Goal: Check status: Check status

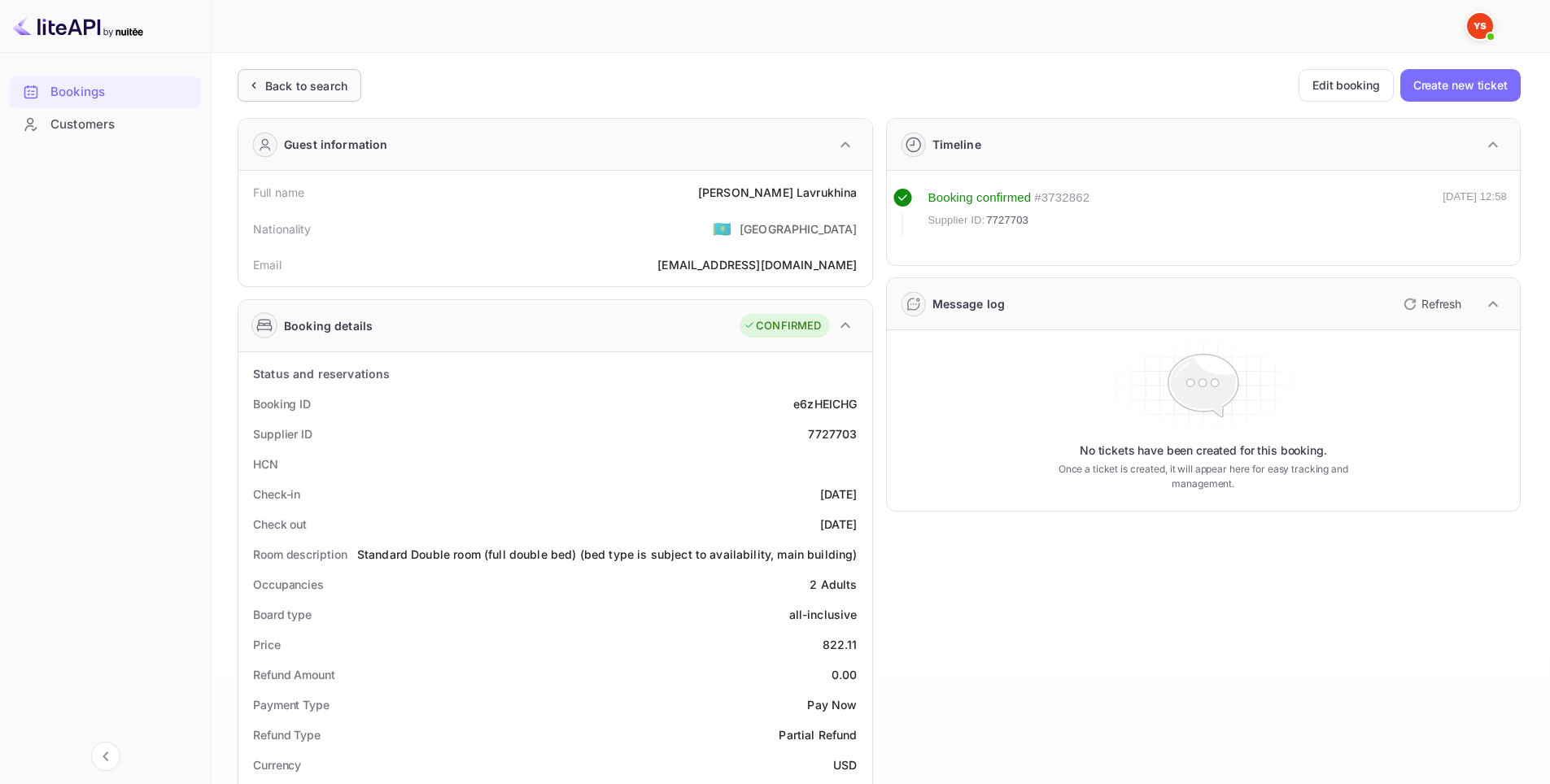
click at [288, 86] on div "Back to search" at bounding box center [306, 85] width 82 height 17
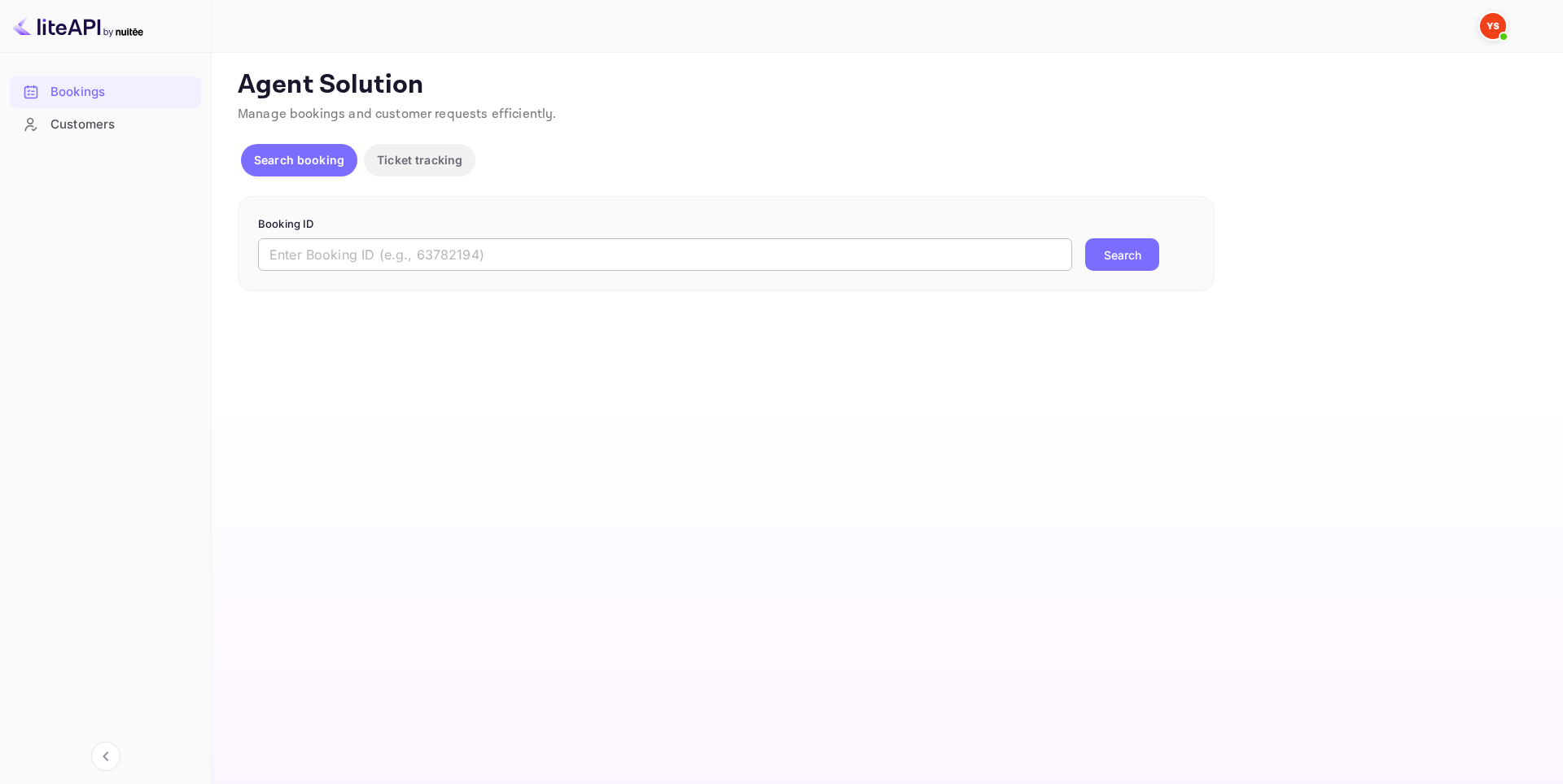
click at [469, 237] on form "Booking ID ​ Search" at bounding box center [726, 244] width 936 height 55
click at [469, 253] on input "text" at bounding box center [665, 255] width 814 height 33
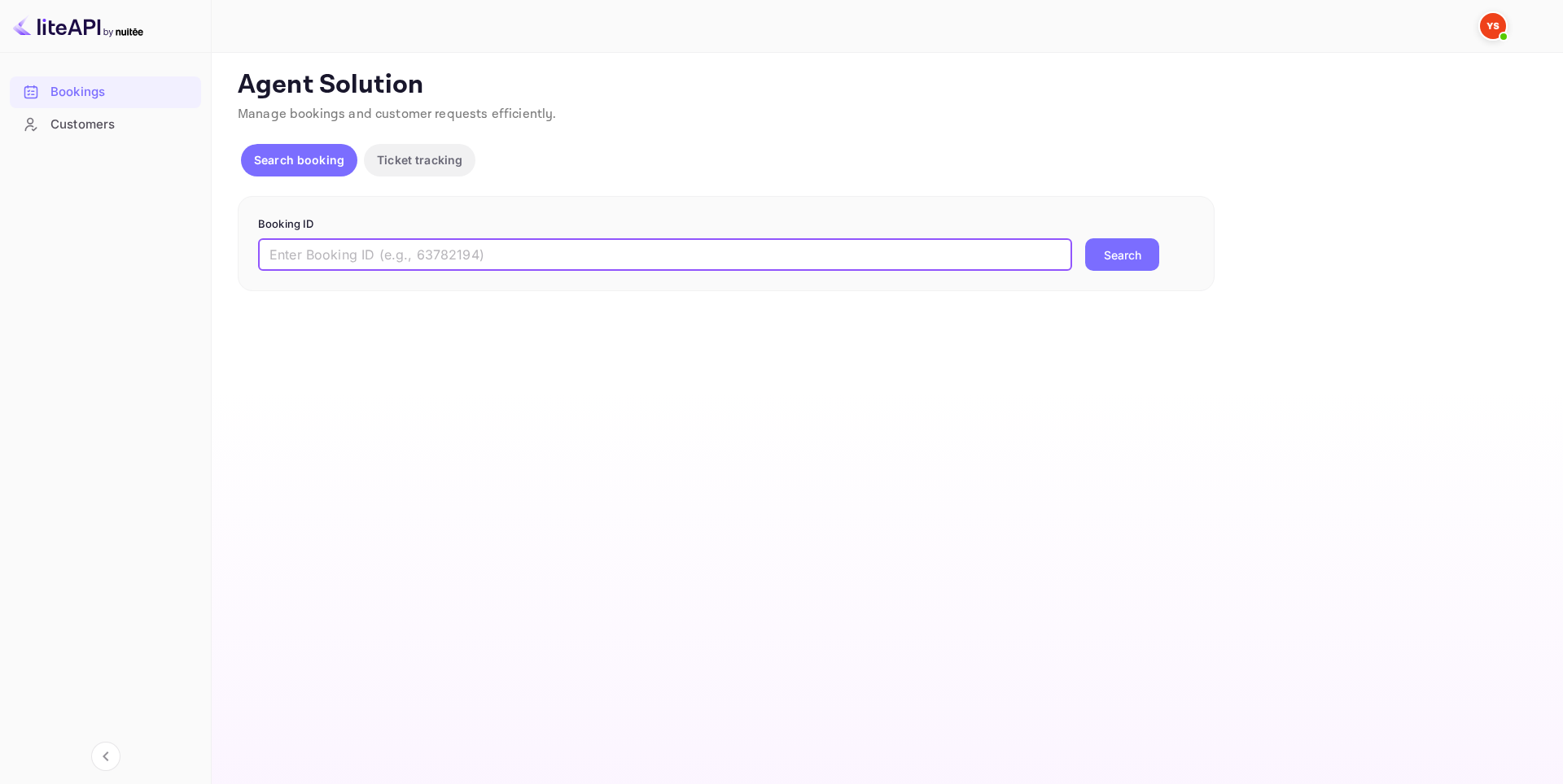
paste input "9488294"
type input "9488294"
click at [1133, 260] on button "Search" at bounding box center [1122, 255] width 74 height 33
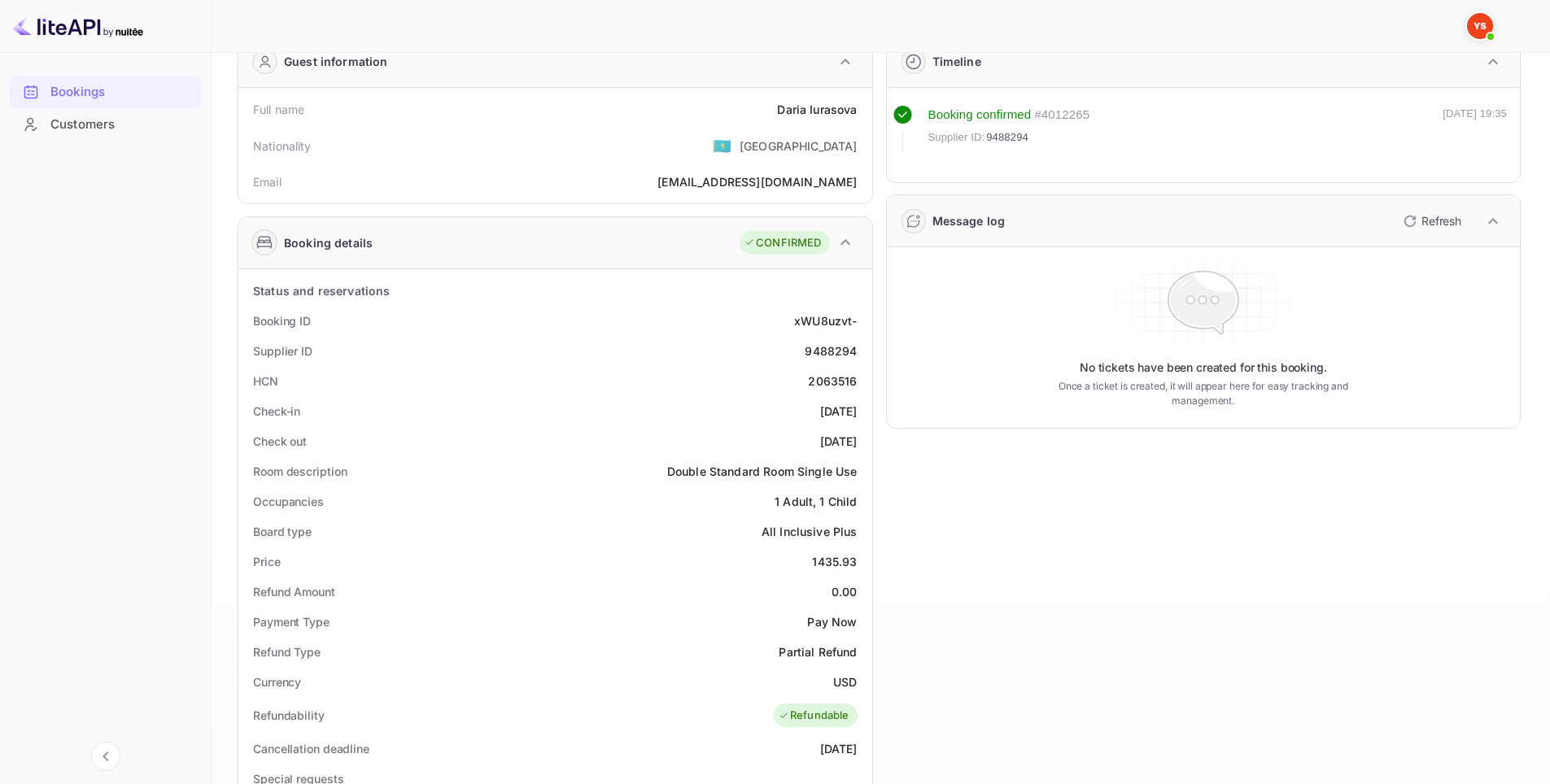
scroll to position [407, 0]
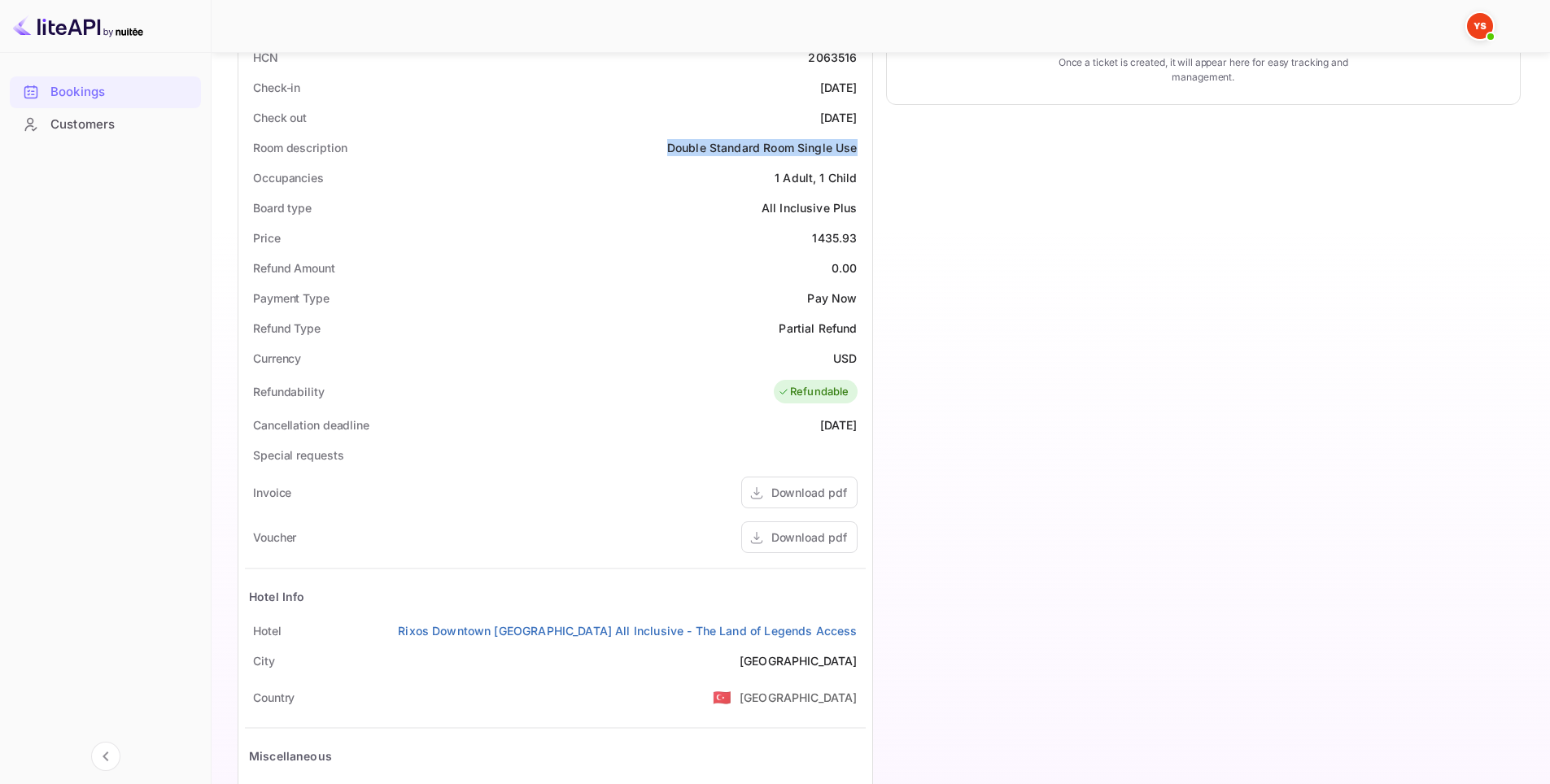
drag, startPoint x: 672, startPoint y: 148, endPoint x: 849, endPoint y: 147, distance: 177.0
click at [858, 147] on div "Room description Double Standard Room Single Use" at bounding box center [555, 147] width 621 height 30
copy div "Double Standard Room Single Use"
